Goal: Connect with others: Connect with others

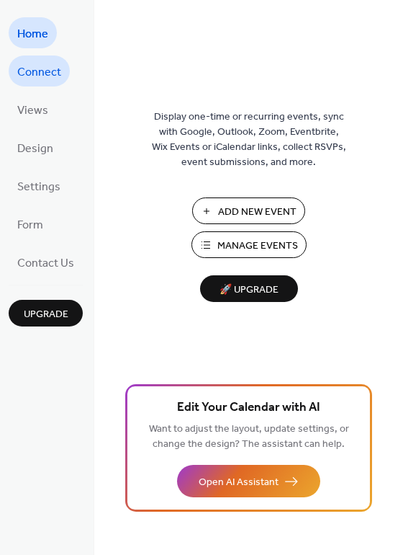
click at [42, 67] on span "Connect" at bounding box center [39, 72] width 44 height 22
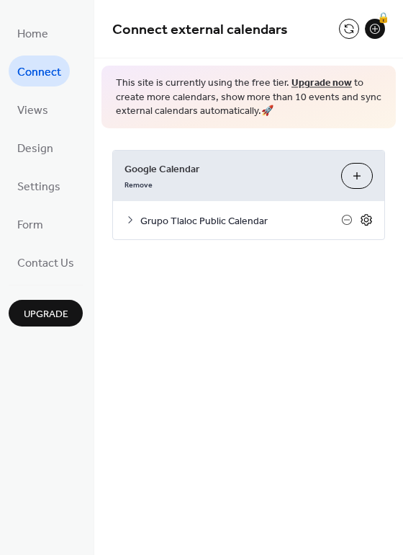
click at [367, 220] on icon at bounding box center [366, 219] width 13 height 13
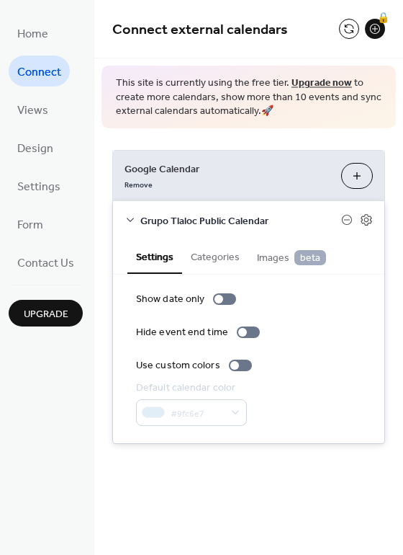
click at [237, 218] on span "Grupo Tlaloc Public Calendar" at bounding box center [240, 220] width 201 height 15
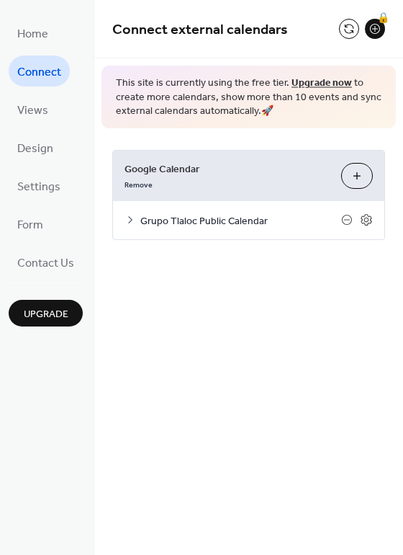
click at [240, 217] on span "Grupo Tlaloc Public Calendar" at bounding box center [240, 220] width 201 height 15
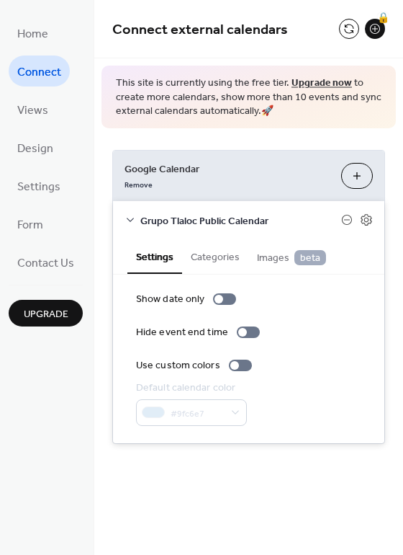
click at [210, 255] on button "Categories" at bounding box center [215, 255] width 66 height 33
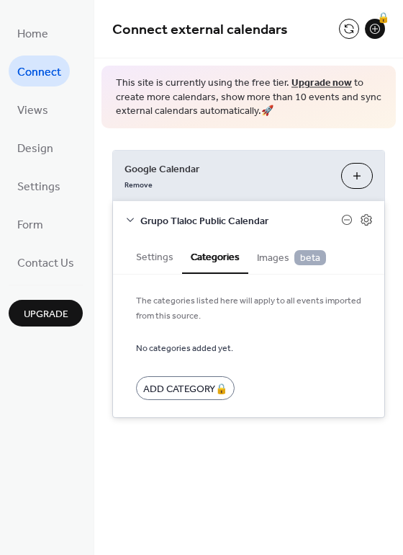
click at [273, 259] on span "Images beta" at bounding box center [291, 258] width 69 height 16
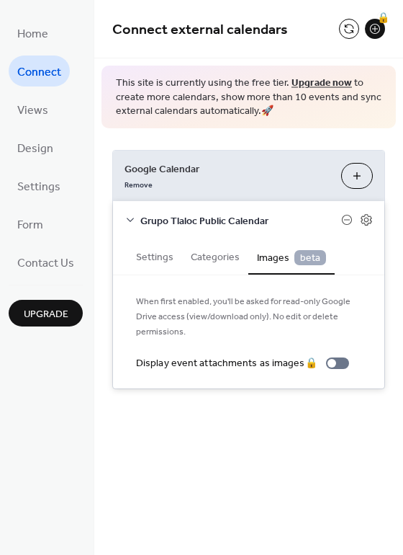
click at [148, 253] on button "Settings" at bounding box center [154, 255] width 55 height 33
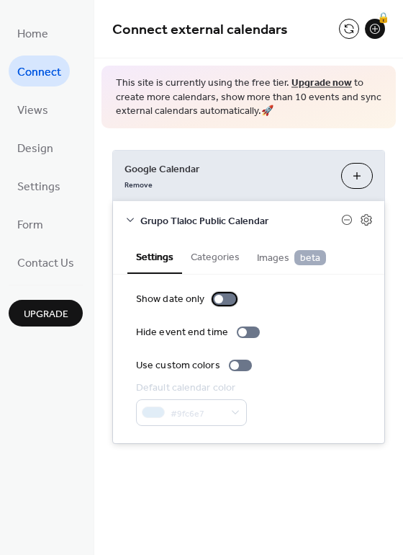
click at [228, 298] on div at bounding box center [224, 299] width 23 height 12
click at [248, 333] on div at bounding box center [248, 332] width 23 height 12
click at [248, 332] on div at bounding box center [248, 332] width 23 height 12
click at [216, 299] on div at bounding box center [224, 299] width 23 height 12
click at [246, 328] on div at bounding box center [248, 332] width 23 height 12
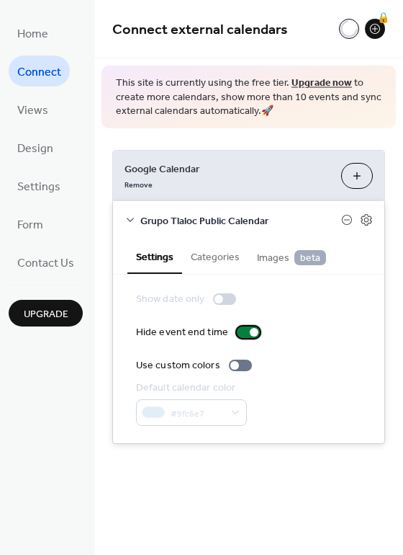
click at [244, 334] on div at bounding box center [248, 332] width 23 height 12
click at [241, 364] on div at bounding box center [240, 365] width 23 height 12
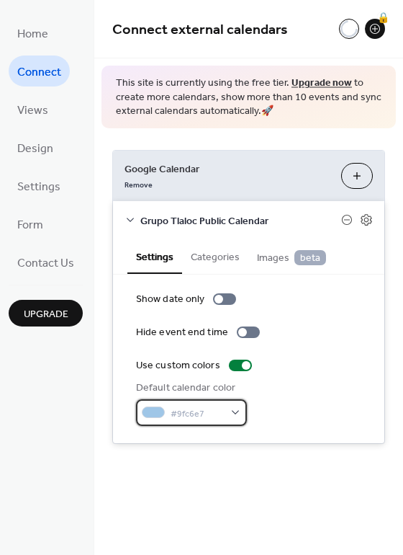
click at [200, 406] on span "#9fc6e7" at bounding box center [197, 413] width 53 height 15
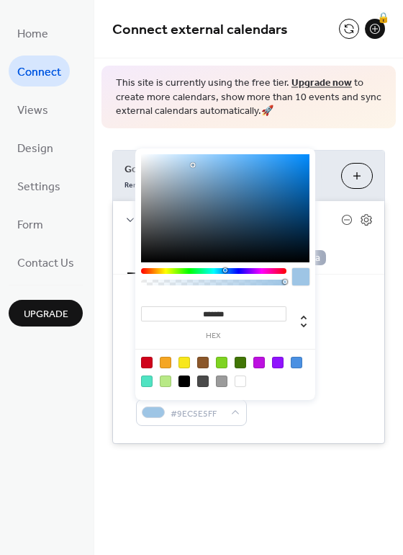
click at [192, 164] on div at bounding box center [193, 165] width 3 height 3
click at [191, 158] on div at bounding box center [225, 208] width 169 height 108
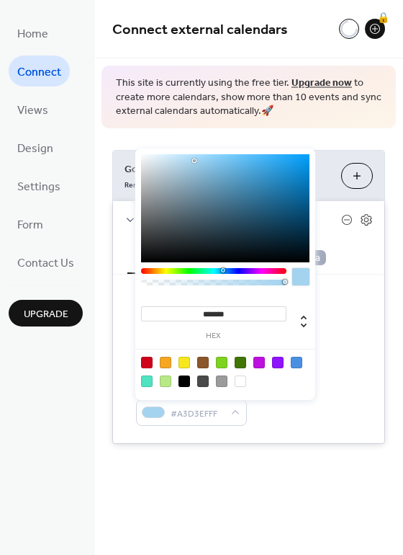
click at [194, 161] on div at bounding box center [194, 160] width 3 height 3
click at [297, 361] on div at bounding box center [297, 363] width 12 height 12
type input "*******"
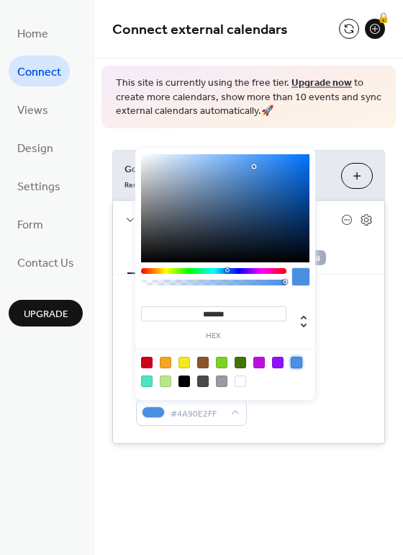
click at [334, 299] on div "Show date only" at bounding box center [248, 299] width 225 height 15
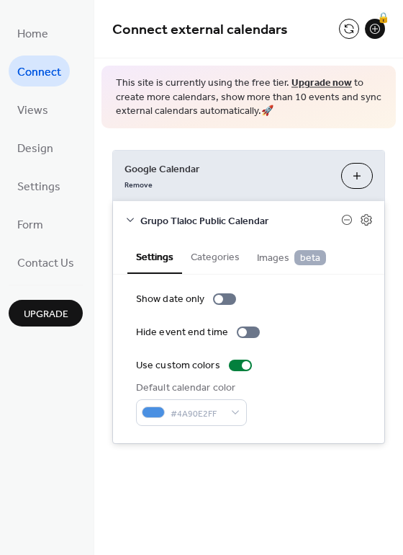
click at [156, 218] on span "Grupo Tlaloc Public Calendar" at bounding box center [240, 220] width 201 height 15
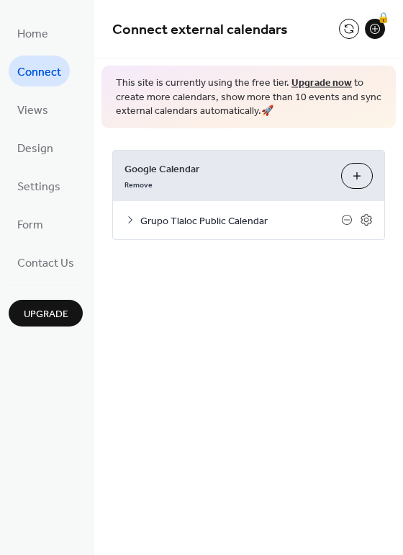
click at [156, 218] on span "Grupo Tlaloc Public Calendar" at bounding box center [240, 220] width 201 height 15
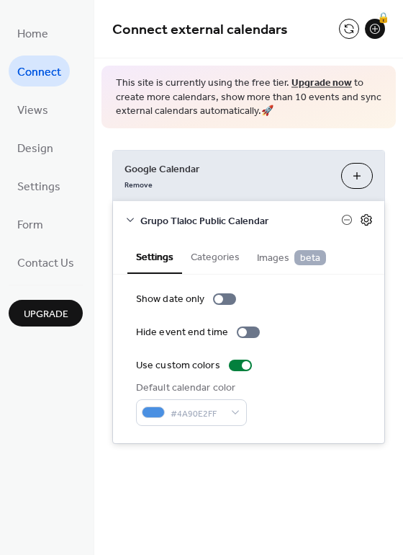
click at [366, 220] on icon at bounding box center [366, 219] width 13 height 13
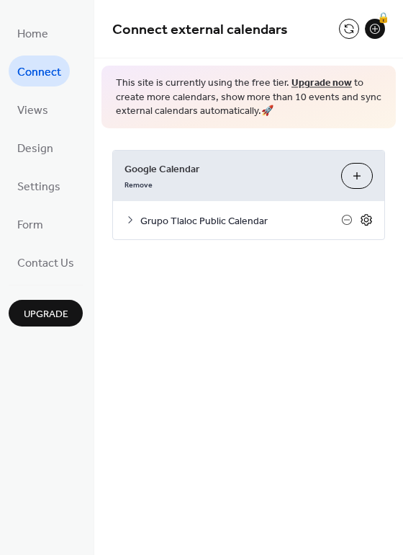
click at [366, 220] on icon at bounding box center [366, 219] width 13 height 13
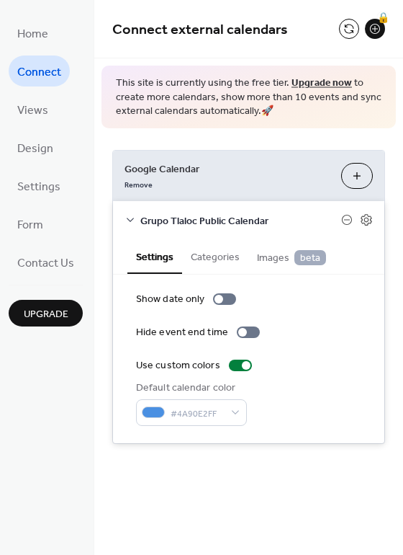
click at [313, 218] on span "Grupo Tlaloc Public Calendar" at bounding box center [240, 220] width 201 height 15
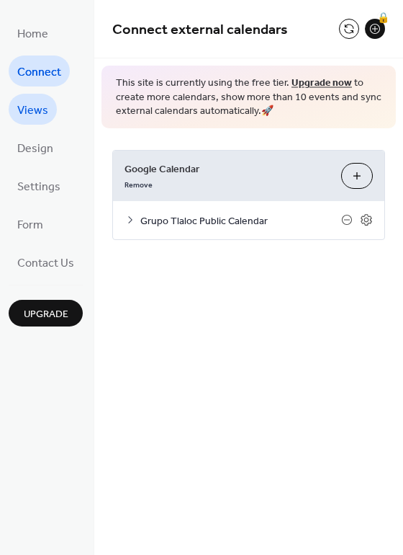
click at [28, 109] on span "Views" at bounding box center [32, 110] width 31 height 22
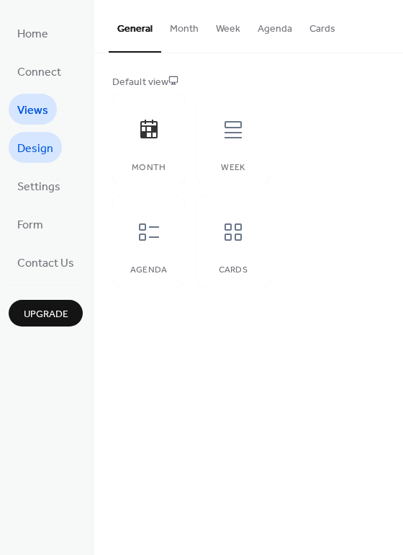
click at [40, 153] on span "Design" at bounding box center [35, 149] width 36 height 22
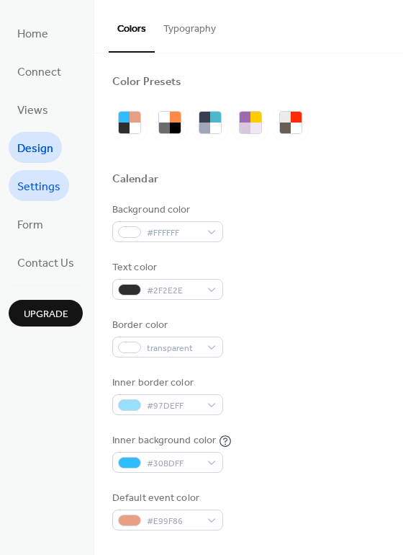
click at [36, 185] on span "Settings" at bounding box center [38, 187] width 43 height 22
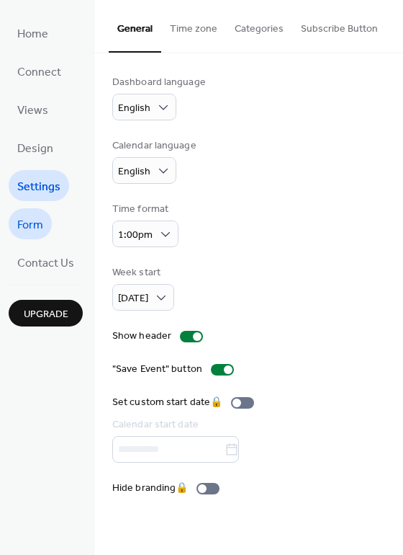
click at [29, 222] on span "Form" at bounding box center [30, 225] width 26 height 22
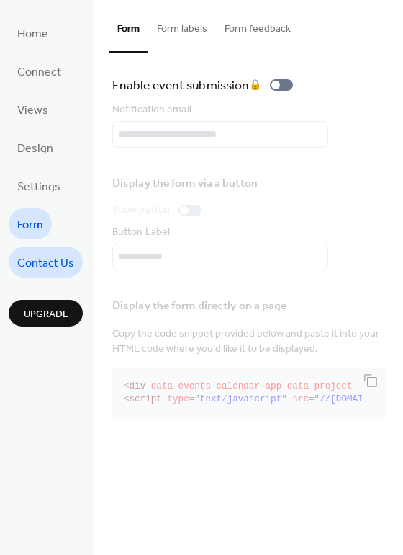
click at [49, 264] on span "Contact Us" at bounding box center [45, 263] width 57 height 22
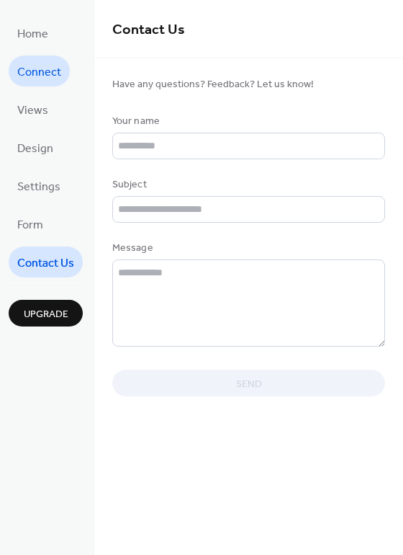
click at [40, 68] on span "Connect" at bounding box center [39, 72] width 44 height 22
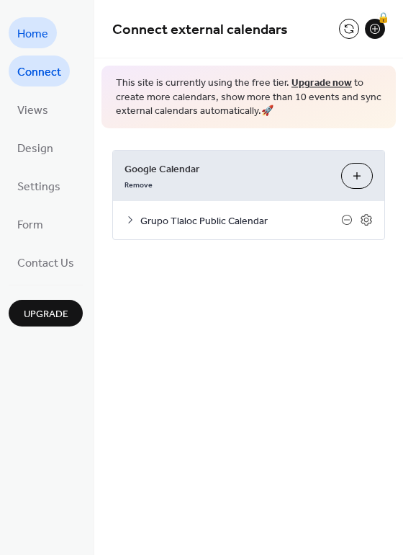
click at [32, 29] on span "Home" at bounding box center [32, 34] width 31 height 22
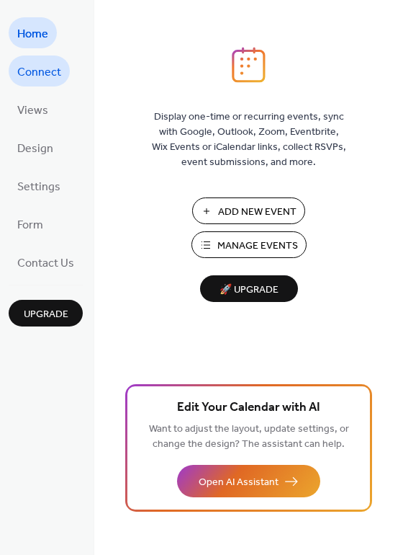
click at [44, 69] on span "Connect" at bounding box center [39, 72] width 44 height 22
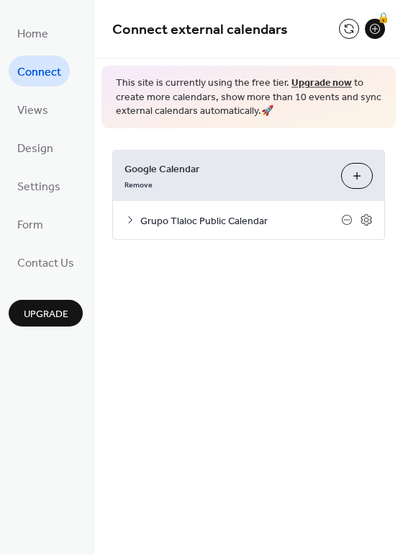
click at [181, 170] on span "Google Calendar" at bounding box center [227, 168] width 205 height 15
click at [368, 220] on icon at bounding box center [366, 220] width 5 height 5
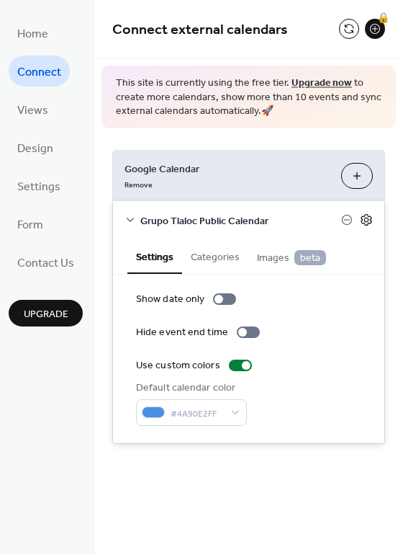
click at [367, 220] on icon at bounding box center [366, 219] width 13 height 13
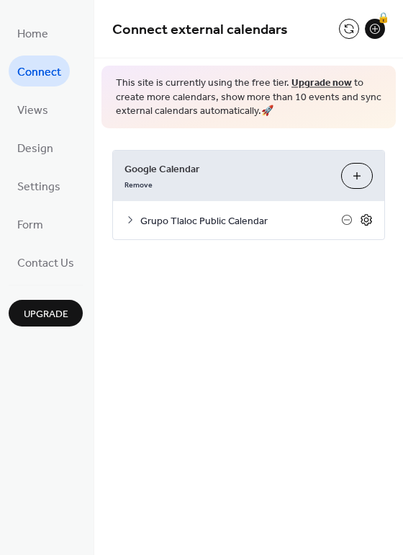
click at [367, 221] on icon at bounding box center [366, 219] width 13 height 13
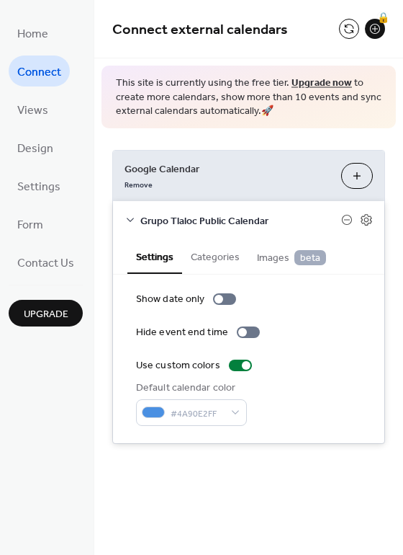
click at [321, 375] on div "Show date only Hide event end time Use custom colors Default calendar color #4A…" at bounding box center [248, 359] width 225 height 134
drag, startPoint x: 272, startPoint y: 218, endPoint x: 133, endPoint y: 224, distance: 139.1
click at [133, 224] on div "Grupo Tlaloc Public Calendar" at bounding box center [249, 220] width 272 height 38
copy span "Grupo Tlaloc Public Calendar"
click at [368, 218] on icon at bounding box center [366, 220] width 5 height 5
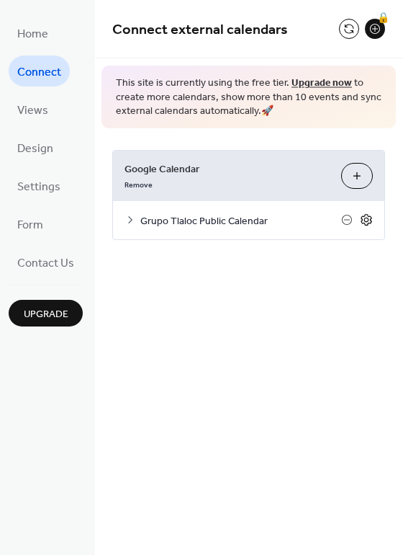
click at [368, 219] on icon at bounding box center [366, 220] width 5 height 5
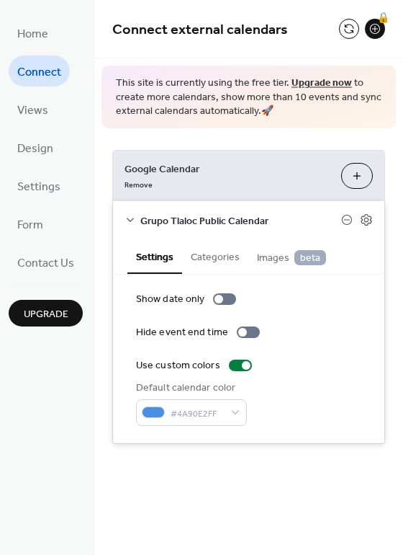
click at [221, 256] on button "Categories" at bounding box center [215, 255] width 66 height 33
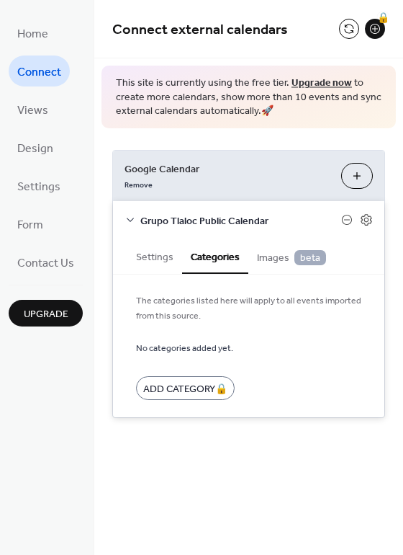
click at [303, 215] on span "Grupo Tlaloc Public Calendar" at bounding box center [240, 220] width 201 height 15
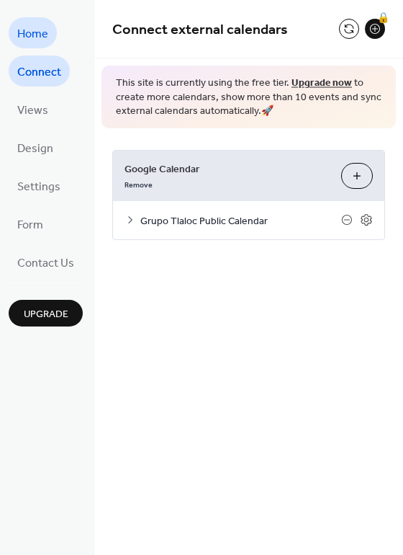
click at [22, 29] on span "Home" at bounding box center [32, 34] width 31 height 22
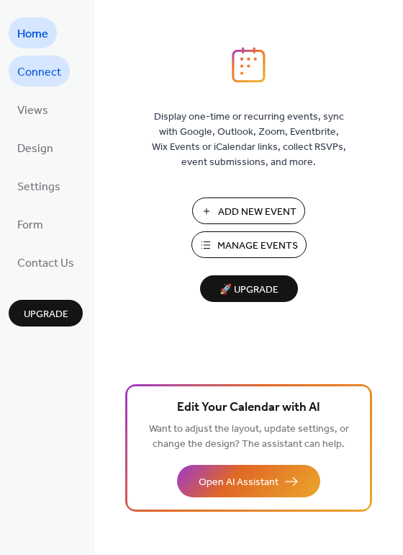
click at [45, 72] on span "Connect" at bounding box center [39, 72] width 44 height 22
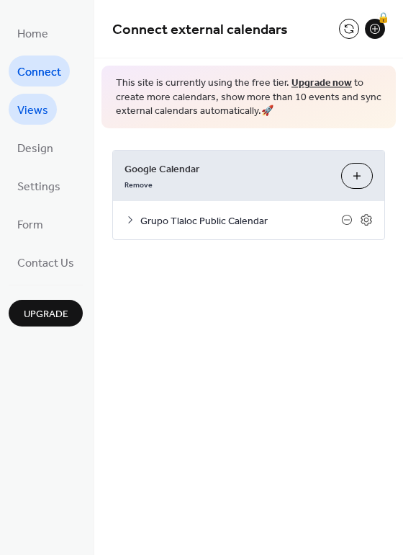
click at [30, 111] on span "Views" at bounding box center [32, 110] width 31 height 22
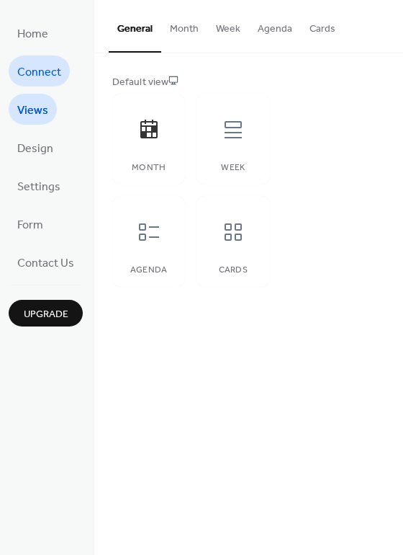
click at [35, 70] on span "Connect" at bounding box center [39, 72] width 44 height 22
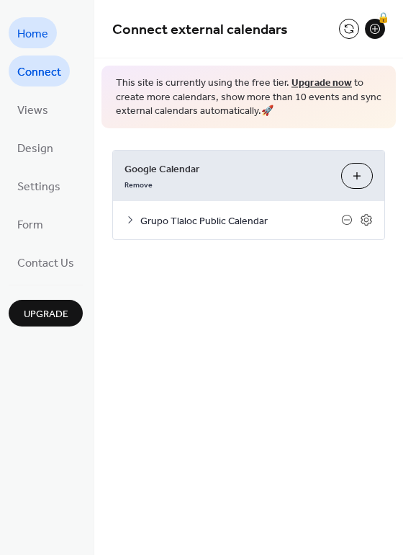
click at [45, 31] on span "Home" at bounding box center [32, 34] width 31 height 22
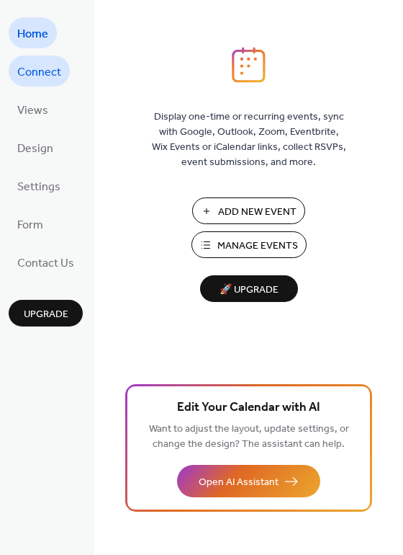
click at [30, 69] on span "Connect" at bounding box center [39, 72] width 44 height 22
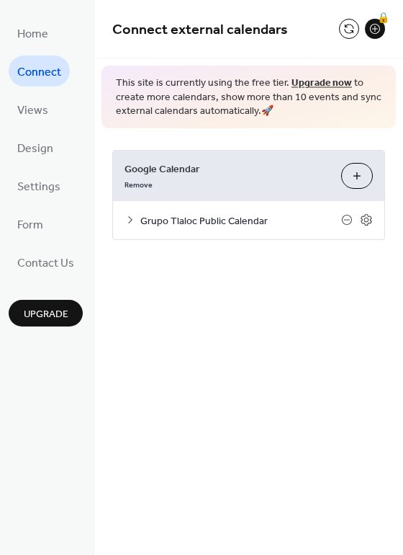
click at [131, 220] on icon at bounding box center [130, 219] width 4 height 7
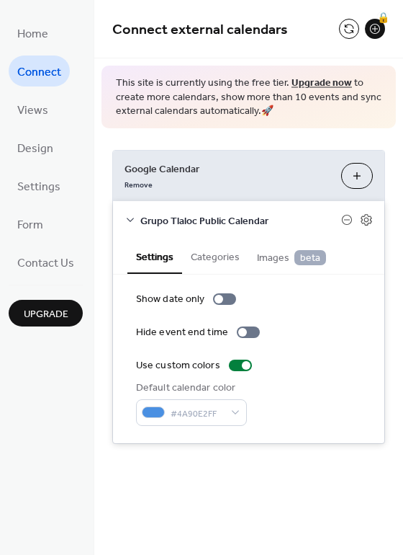
click at [322, 173] on span "Google Calendar" at bounding box center [227, 168] width 205 height 15
click at [360, 175] on button "Choose Calendars" at bounding box center [357, 176] width 32 height 26
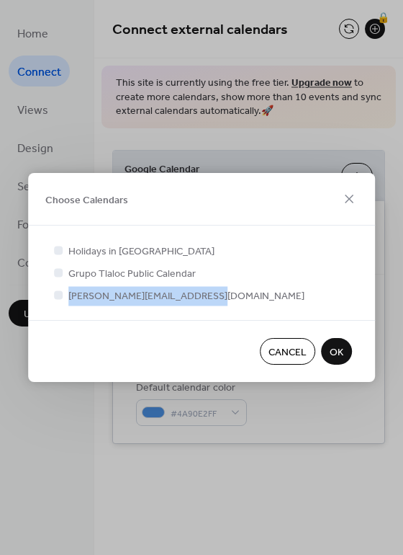
drag, startPoint x: 204, startPoint y: 294, endPoint x: 67, endPoint y: 299, distance: 137.0
click at [67, 299] on div "[PERSON_NAME][EMAIL_ADDRESS][DOMAIN_NAME]" at bounding box center [201, 294] width 301 height 15
copy span "[PERSON_NAME][EMAIL_ADDRESS][DOMAIN_NAME]"
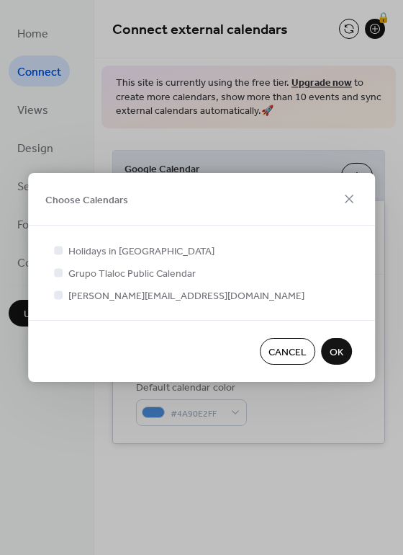
click at [197, 202] on div "Choose Calendars" at bounding box center [201, 199] width 347 height 53
